Goal: Task Accomplishment & Management: Manage account settings

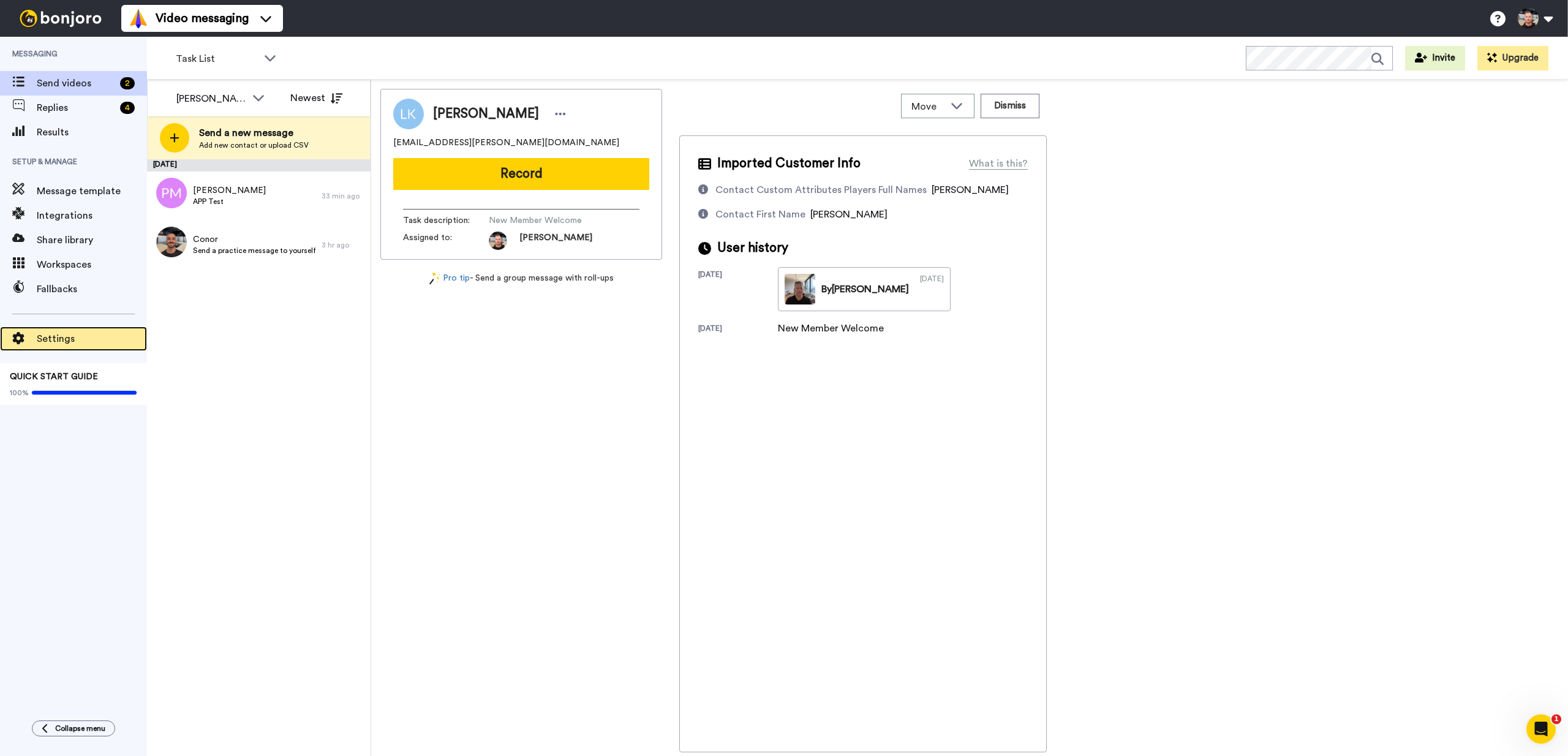
click at [66, 338] on span "Settings" at bounding box center [92, 338] width 110 height 15
click at [79, 202] on div "Message template" at bounding box center [73, 191] width 147 height 24
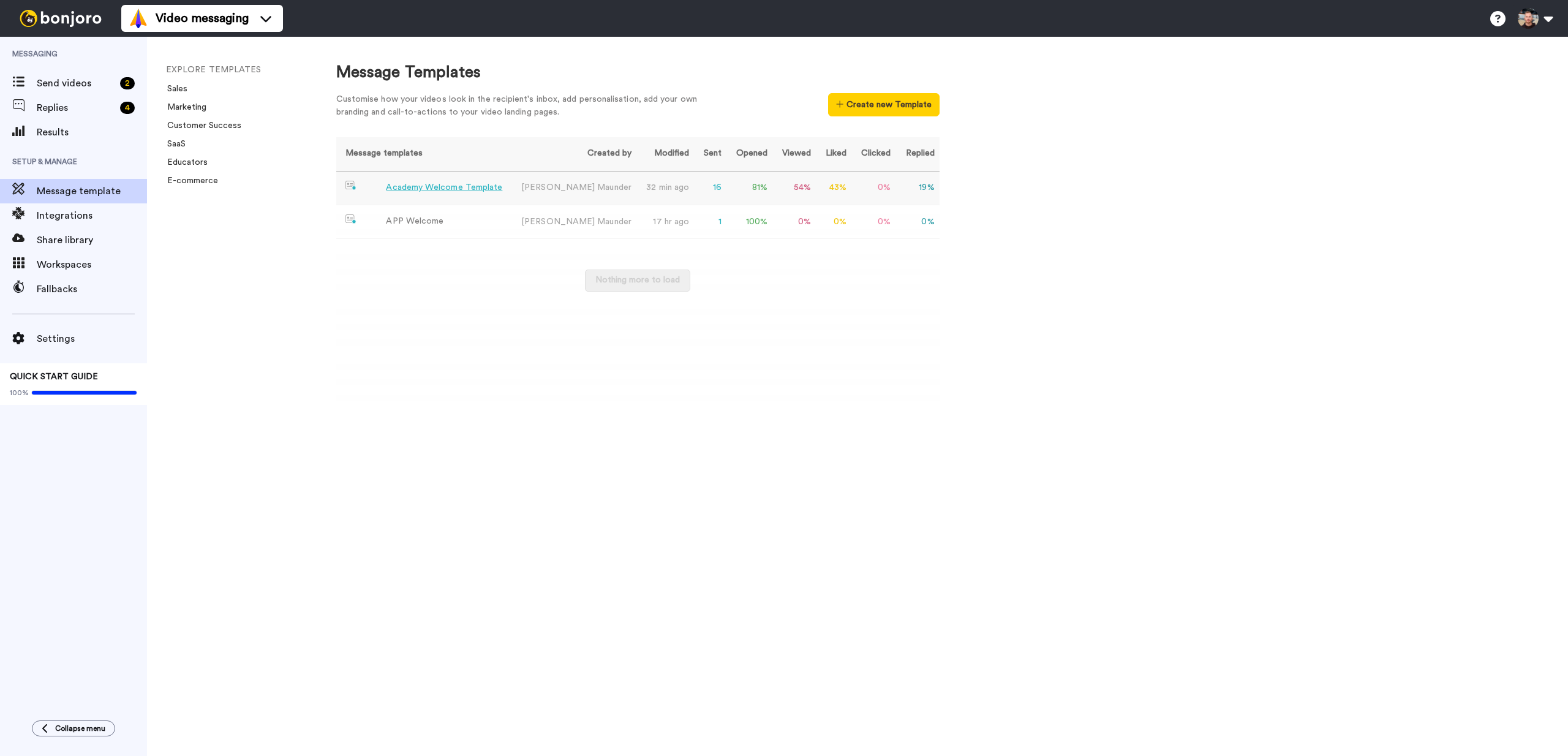
click at [399, 189] on div "Academy Welcome Template" at bounding box center [444, 187] width 116 height 13
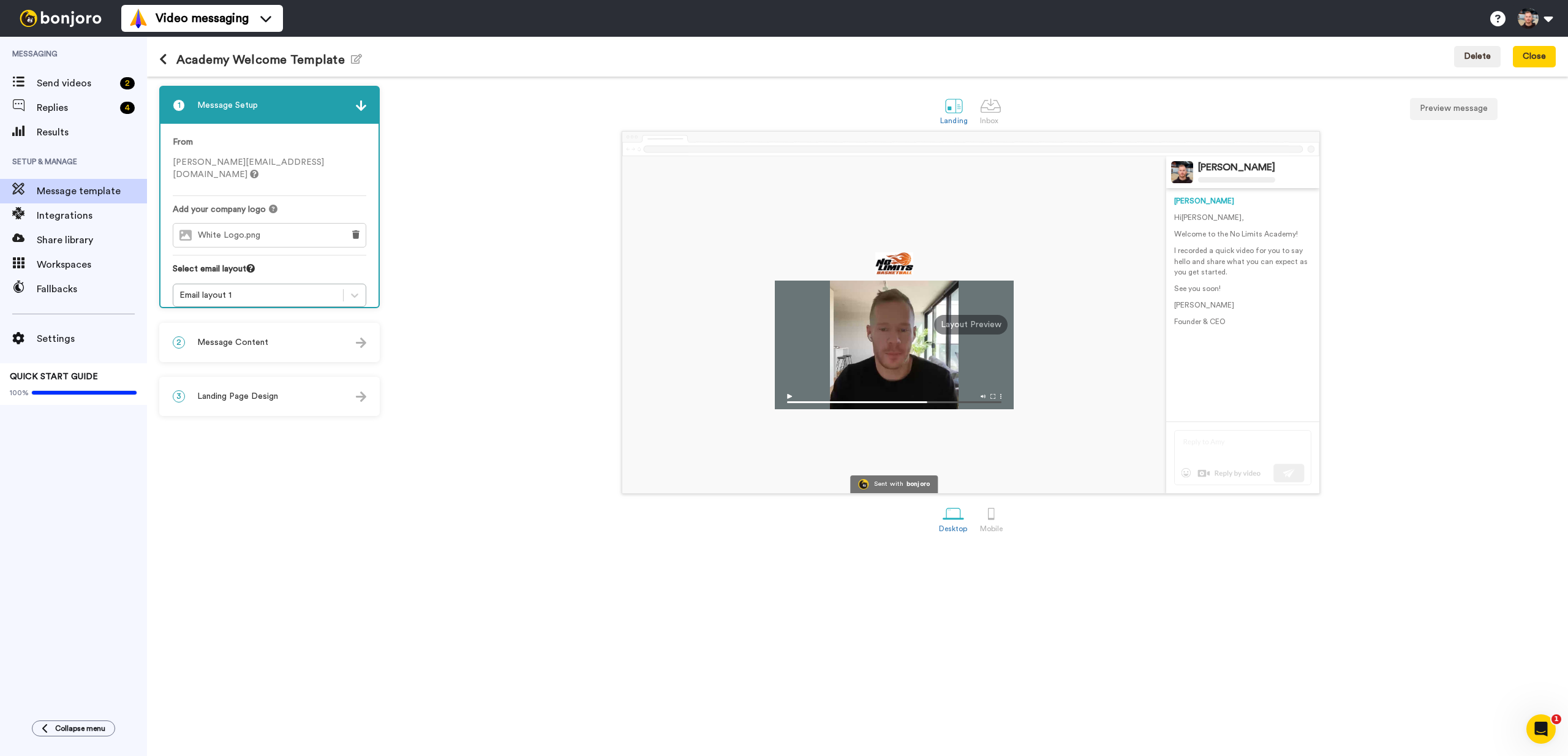
click at [238, 330] on div "2 Message Content" at bounding box center [270, 342] width 218 height 37
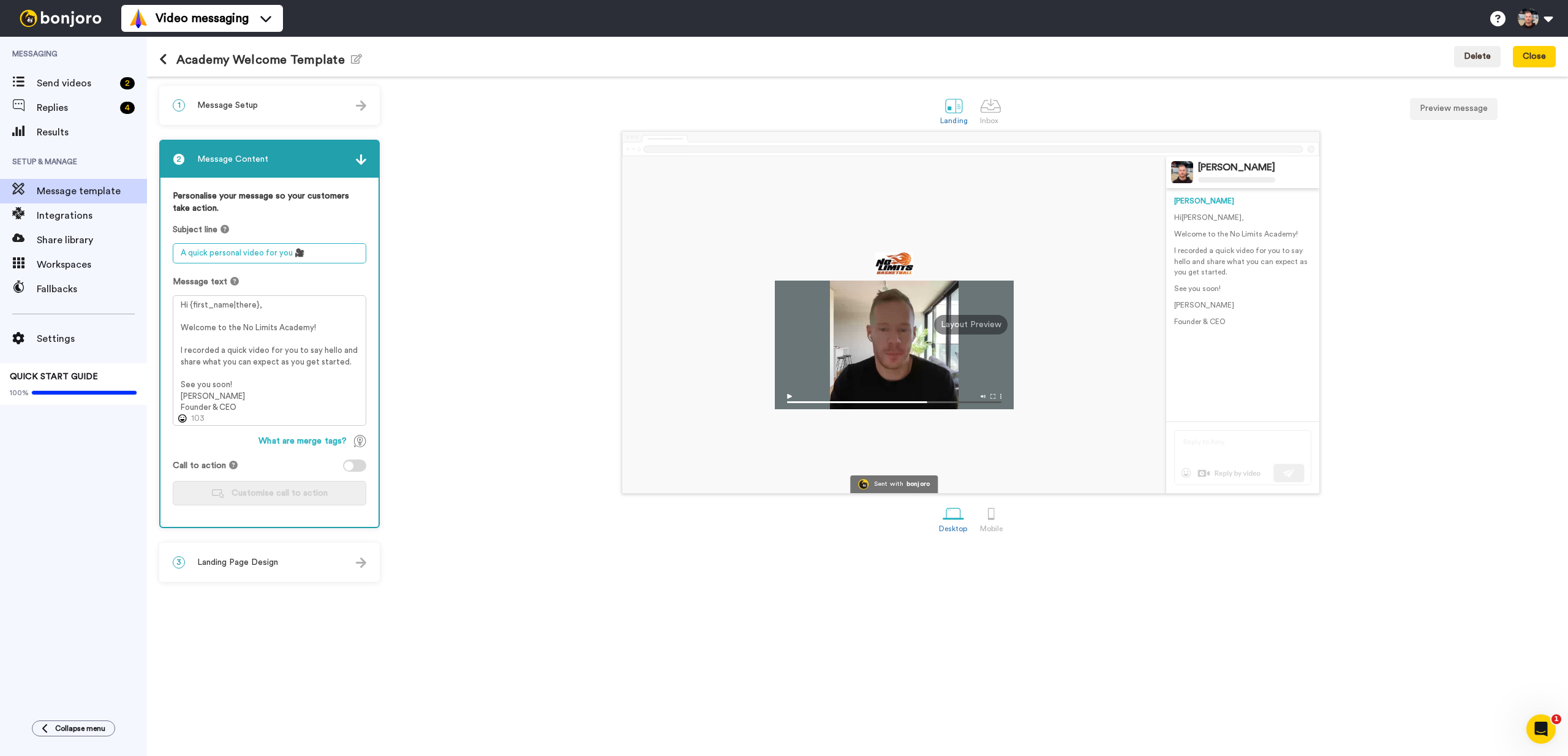
click at [254, 261] on textarea "A quick personal video for you 🎥" at bounding box center [269, 253] width 193 height 20
drag, startPoint x: 299, startPoint y: 254, endPoint x: 293, endPoint y: 255, distance: 6.1
click at [293, 255] on textarea "A quick personal video for you 🎥" at bounding box center [269, 253] width 193 height 20
click at [181, 256] on textarea "A quick personal video for you" at bounding box center [269, 253] width 193 height 20
paste textarea "🎥"
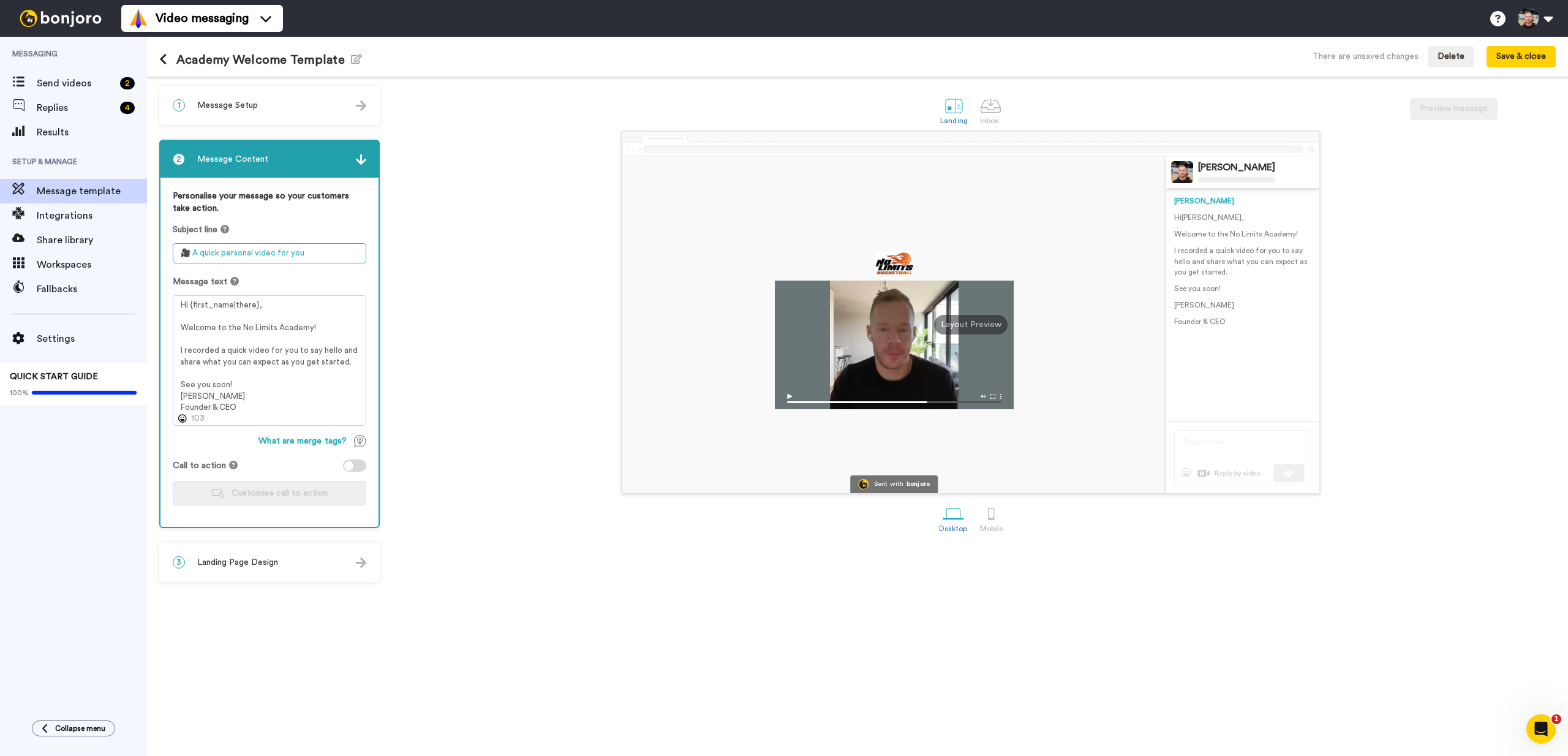
drag, startPoint x: 299, startPoint y: 254, endPoint x: 313, endPoint y: 253, distance: 14.0
click at [313, 253] on textarea "🎥 A quick personal video for you" at bounding box center [269, 253] width 193 height 20
click at [197, 254] on textarea "🎥 A personal welcome video" at bounding box center [269, 253] width 193 height 20
click at [303, 258] on textarea "🎥 A personal welcome video" at bounding box center [269, 253] width 193 height 20
type textarea "🎥 A personal welcome video for you."
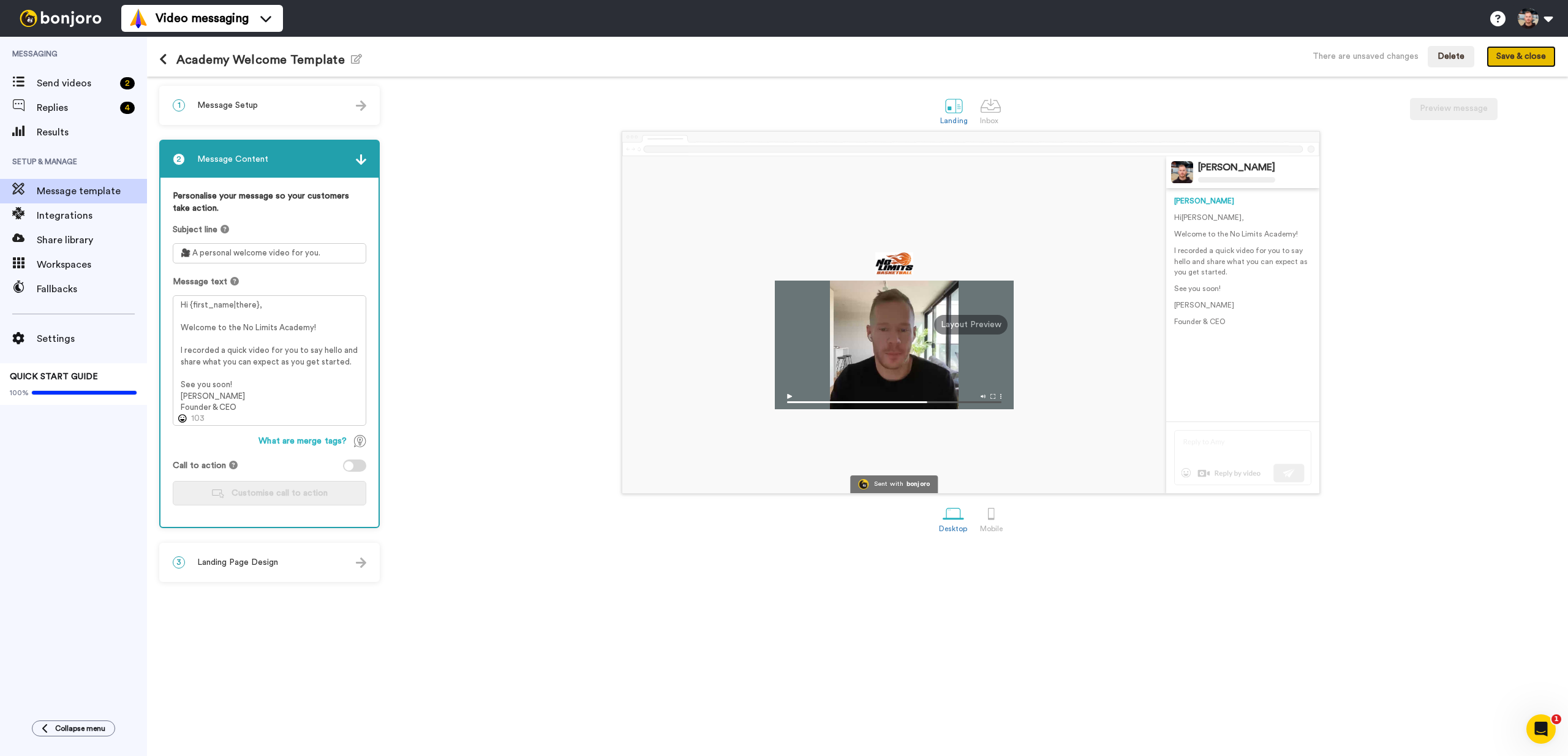
click at [1533, 66] on button "Save & close" at bounding box center [1521, 57] width 70 height 22
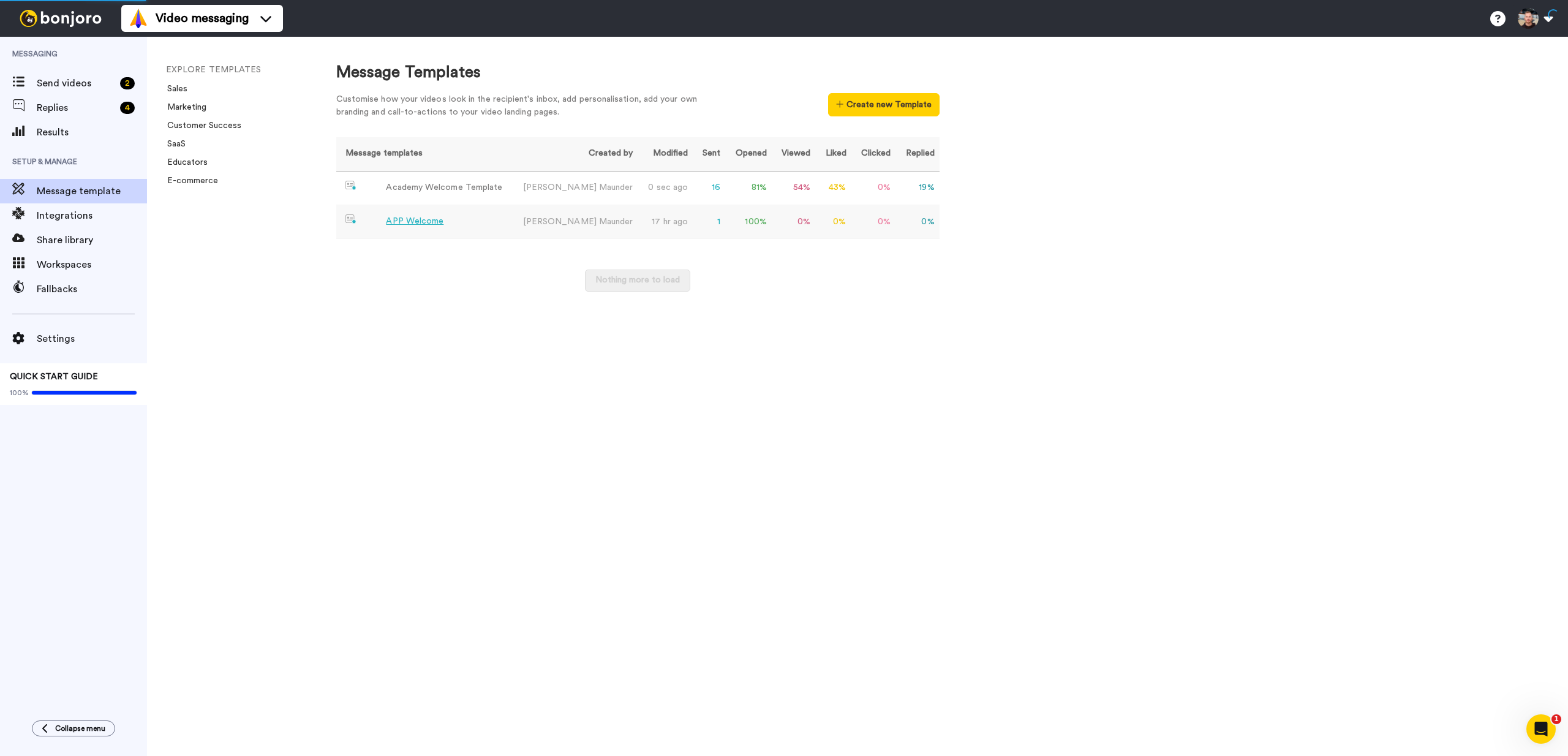
click at [416, 228] on td "APP Welcome" at bounding box center [423, 222] width 175 height 34
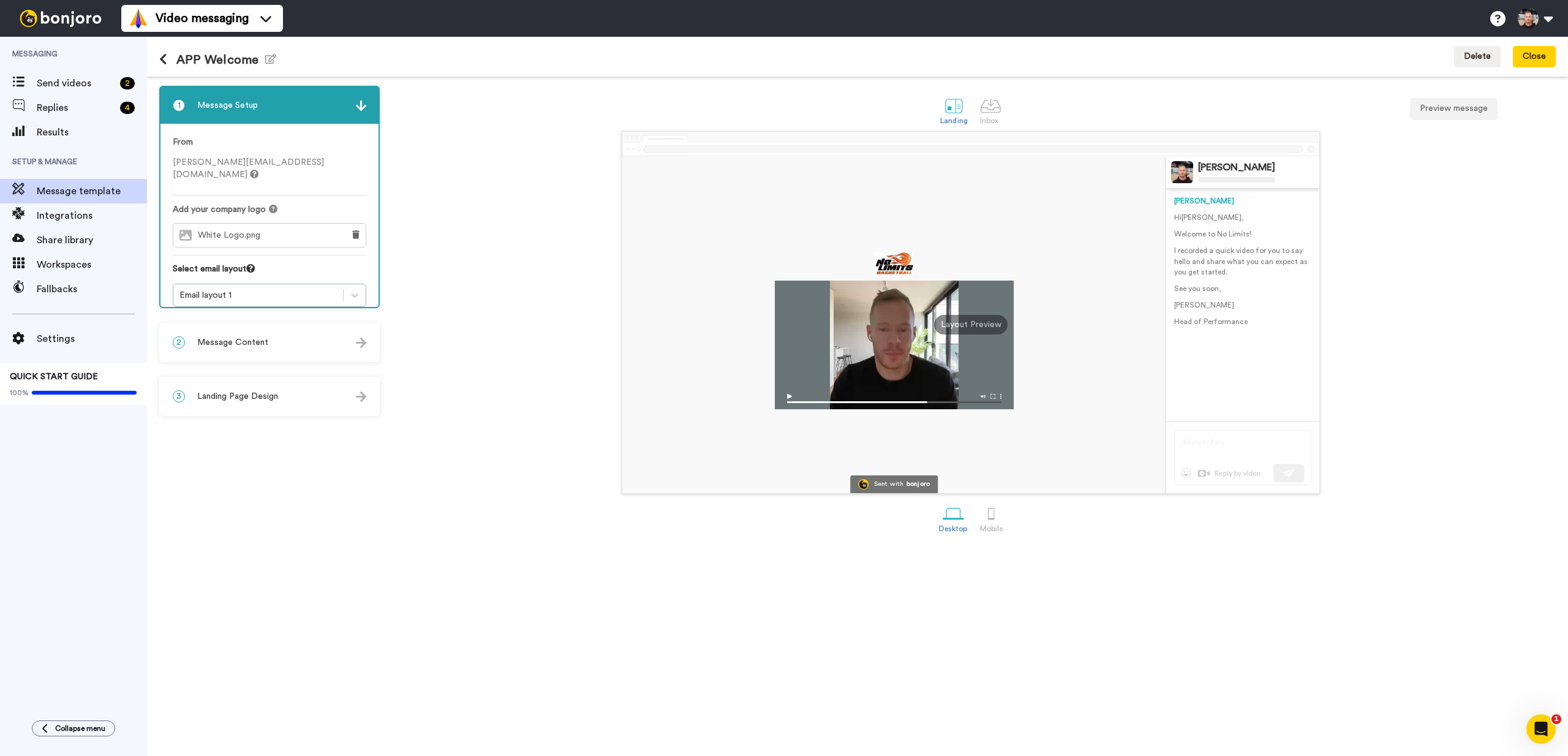
click at [240, 333] on div "2 Message Content" at bounding box center [270, 342] width 218 height 37
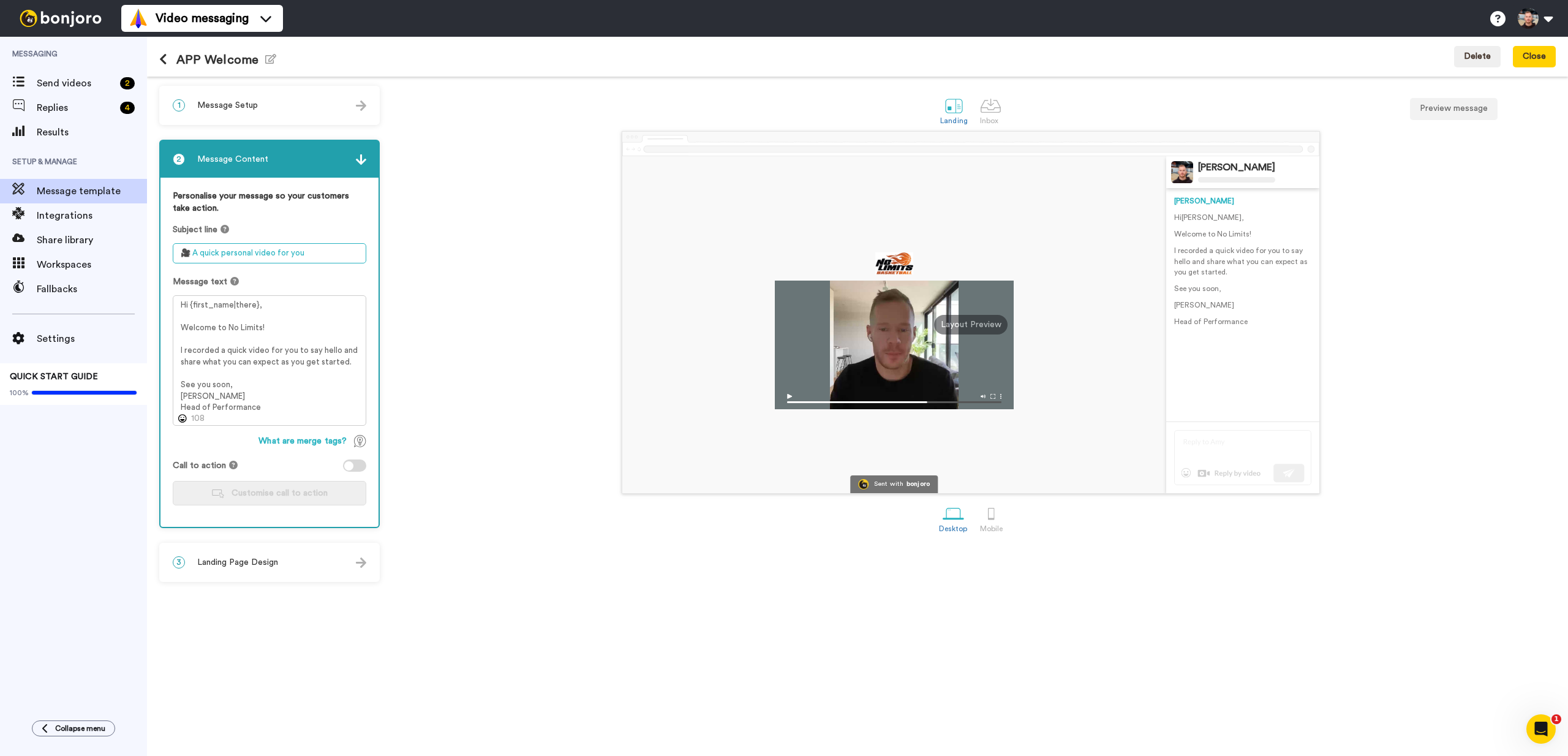
click at [330, 255] on textarea "🎥 A quick personal video for you" at bounding box center [269, 253] width 193 height 20
paste textarea "personal welcome video for you."
type textarea "🎥 A personal welcome video for you."
click at [1522, 60] on button "Save & close" at bounding box center [1521, 57] width 70 height 22
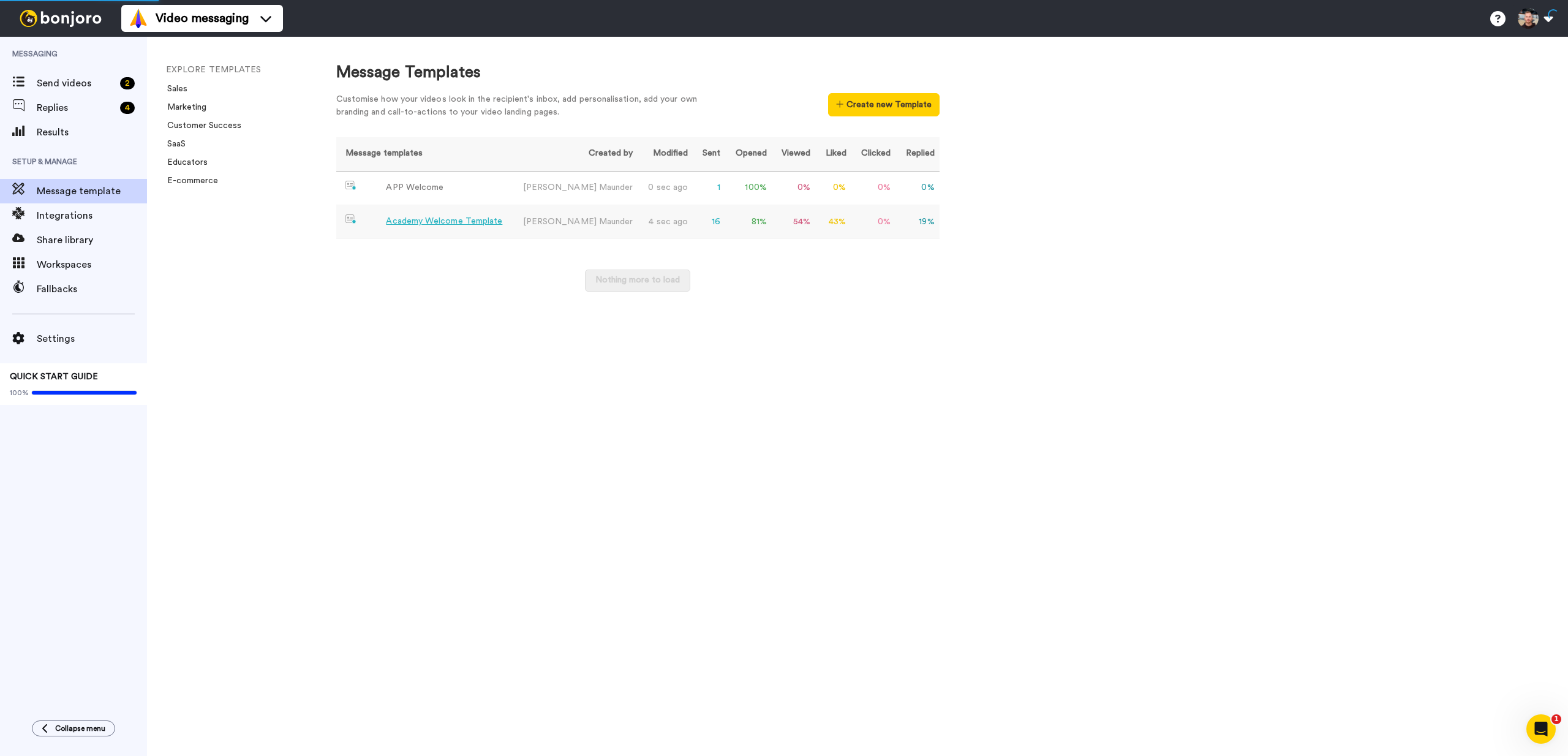
click at [429, 222] on div "Academy Welcome Template" at bounding box center [444, 221] width 116 height 13
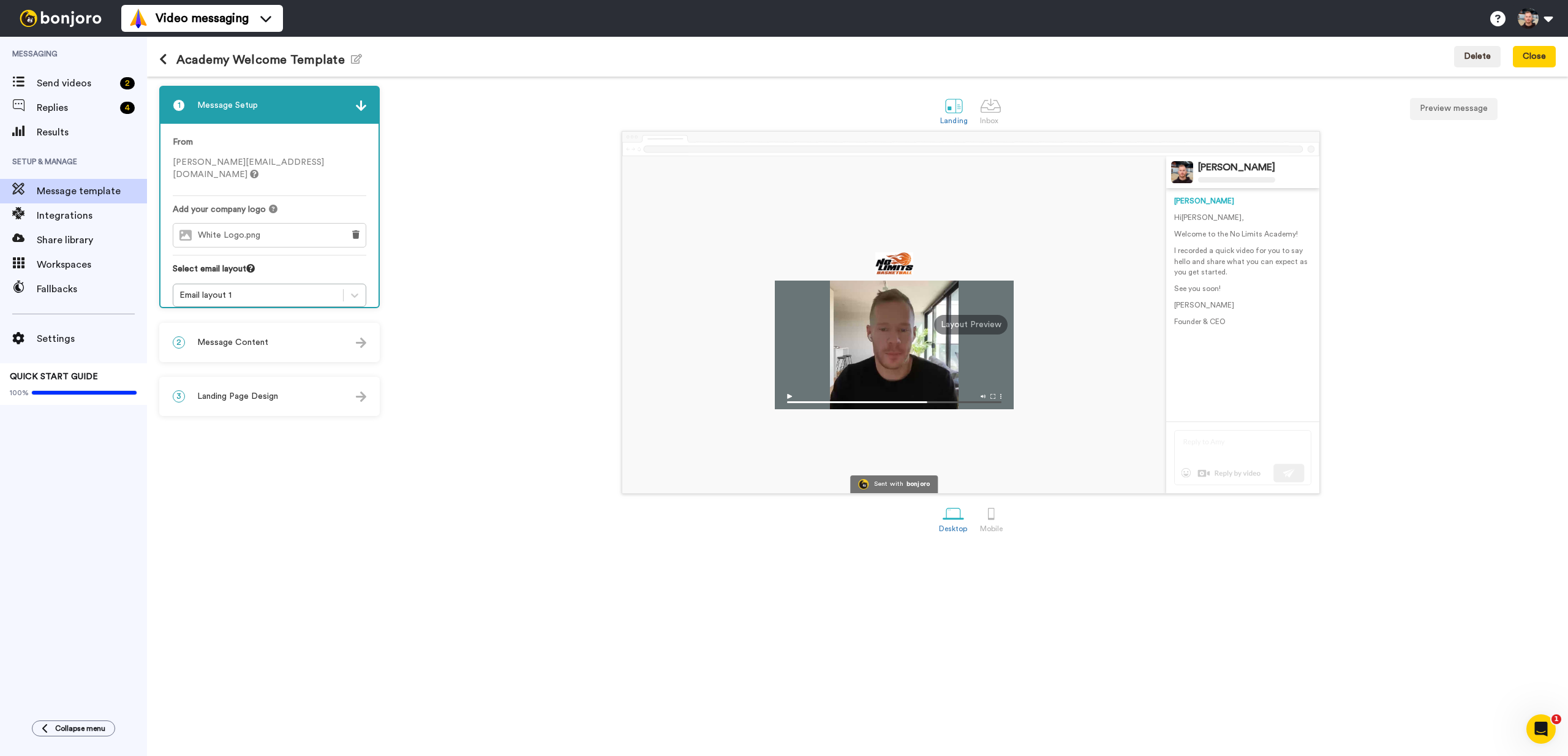
click at [241, 339] on span "Message Content" at bounding box center [232, 342] width 71 height 12
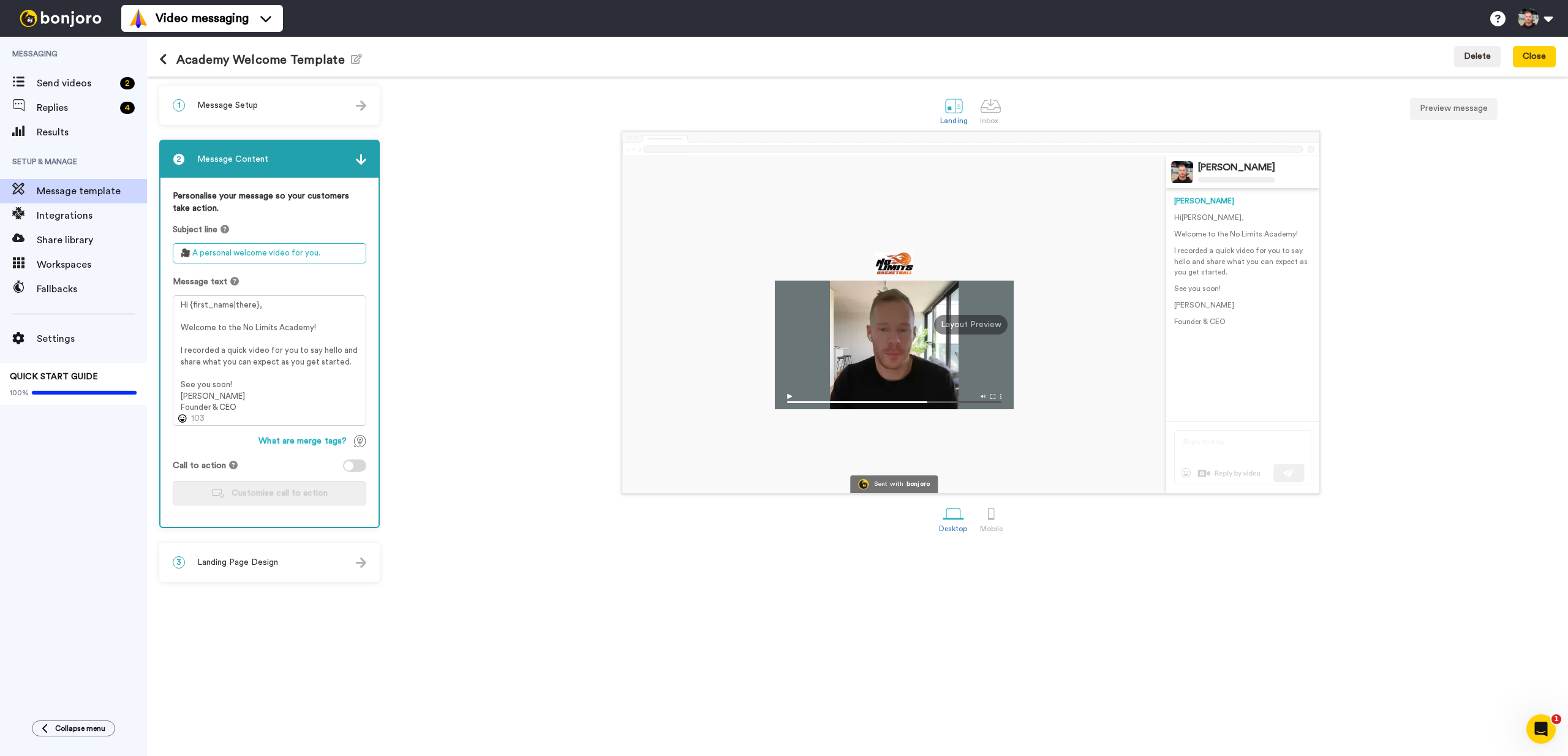
click at [192, 254] on textarea "🎥 A personal welcome video for you." at bounding box center [269, 253] width 193 height 20
